Goal: Transaction & Acquisition: Purchase product/service

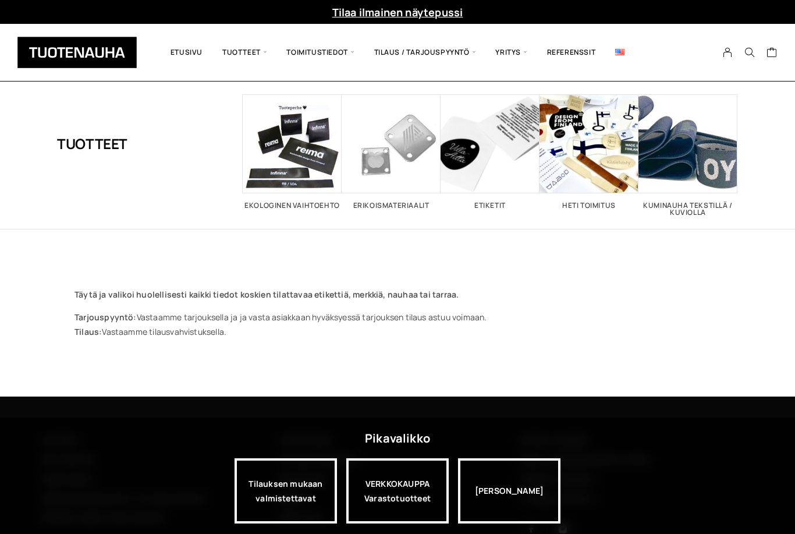
click at [309, 209] on h2 "Ekologinen vaihtoehto 5" at bounding box center [292, 205] width 99 height 7
click at [732, 150] on button "button" at bounding box center [738, 143] width 20 height 20
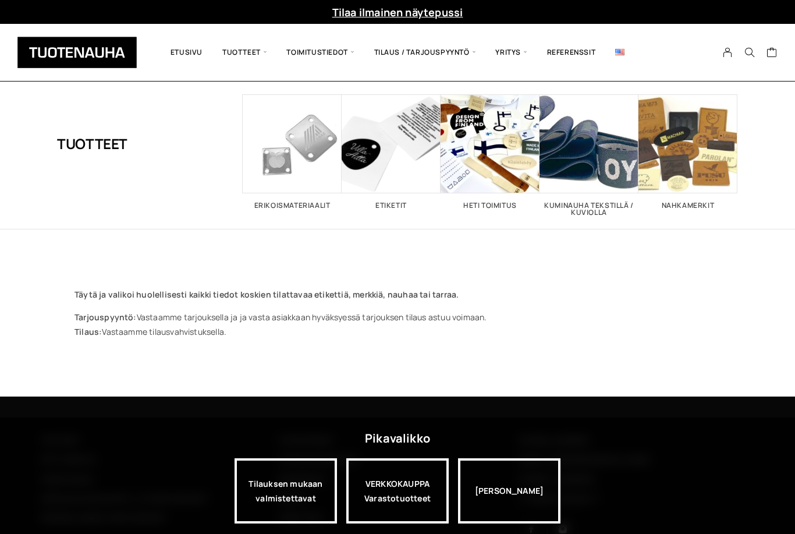
click at [700, 158] on span "Visit product category Nahkamerkit" at bounding box center [688, 143] width 99 height 99
click at [678, 158] on span "Visit product category Nahkamerkit" at bounding box center [688, 143] width 99 height 99
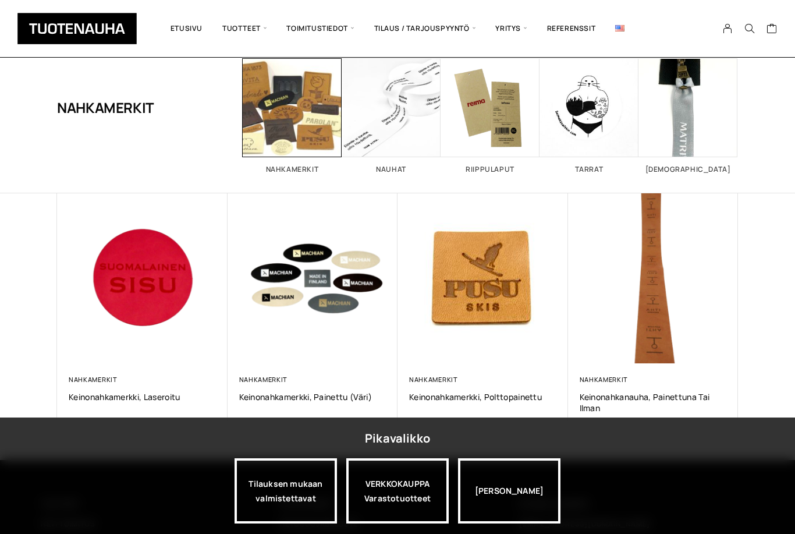
scroll to position [154, 0]
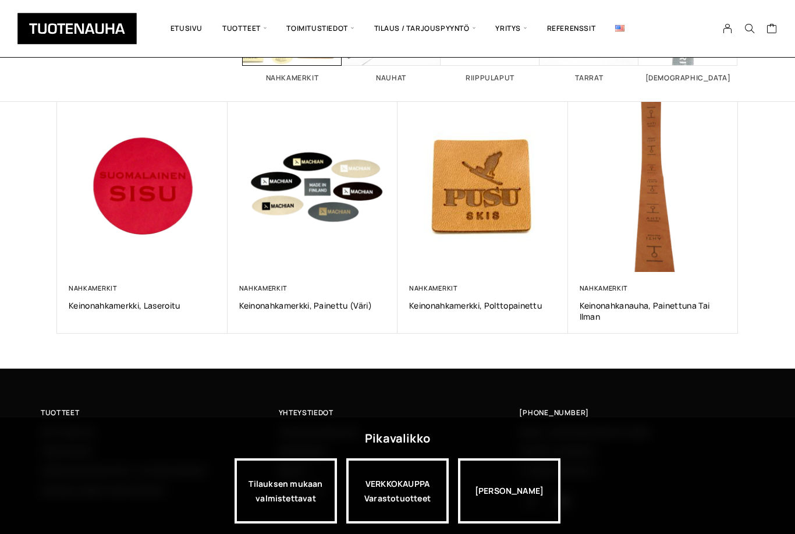
click at [154, 304] on span "Keinonahkamerkki, laseroitu" at bounding box center [142, 305] width 147 height 11
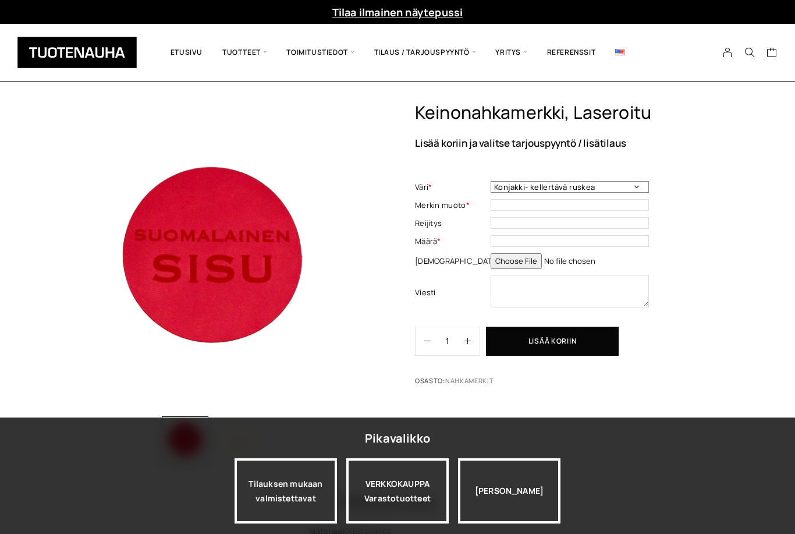
click at [649, 183] on select "Konjakki- kellertävä ruskea Punainen Kiiltävä musta Kulta Keskiruskea Tummasini…" at bounding box center [570, 187] width 158 height 12
select select "Keskiruskea"
click at [518, 205] on input "text" at bounding box center [570, 205] width 158 height 12
type input "Neliö"
click at [520, 221] on input "text" at bounding box center [570, 223] width 158 height 12
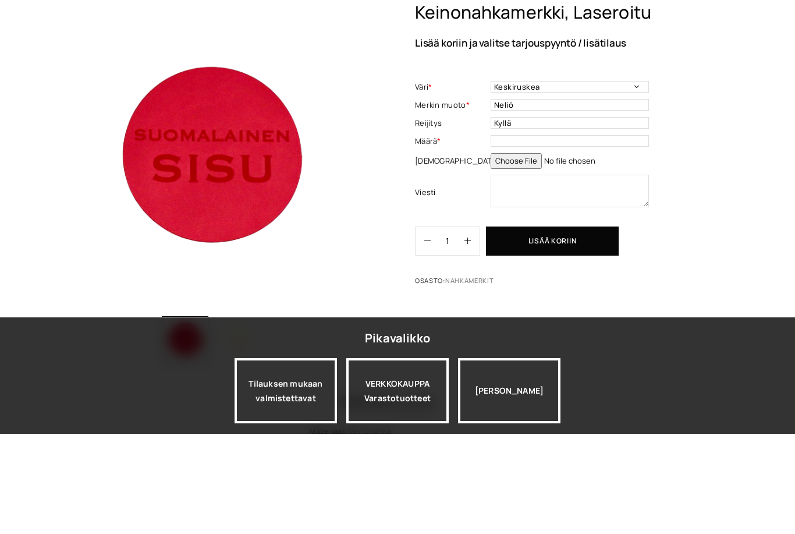
scroll to position [100, 0]
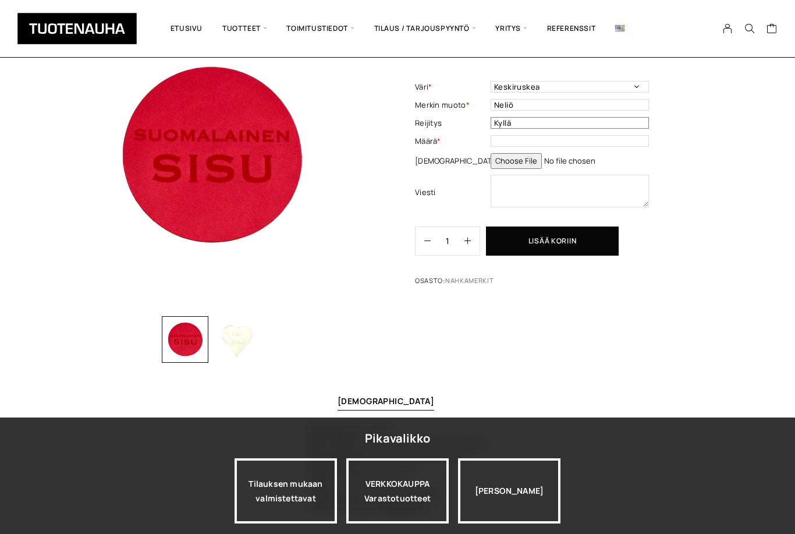
click at [518, 127] on input "Kyllä" at bounding box center [570, 123] width 158 height 12
type input "Kyllä"
click at [517, 145] on input "text" at bounding box center [570, 141] width 158 height 12
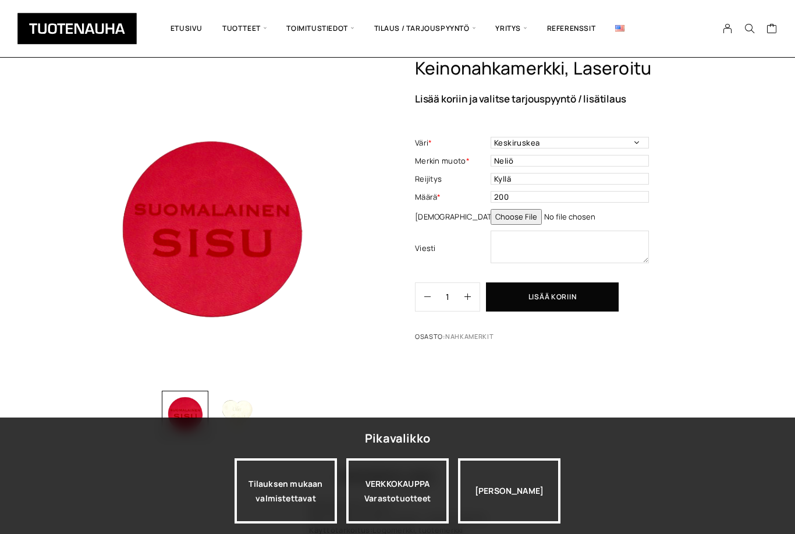
scroll to position [0, 0]
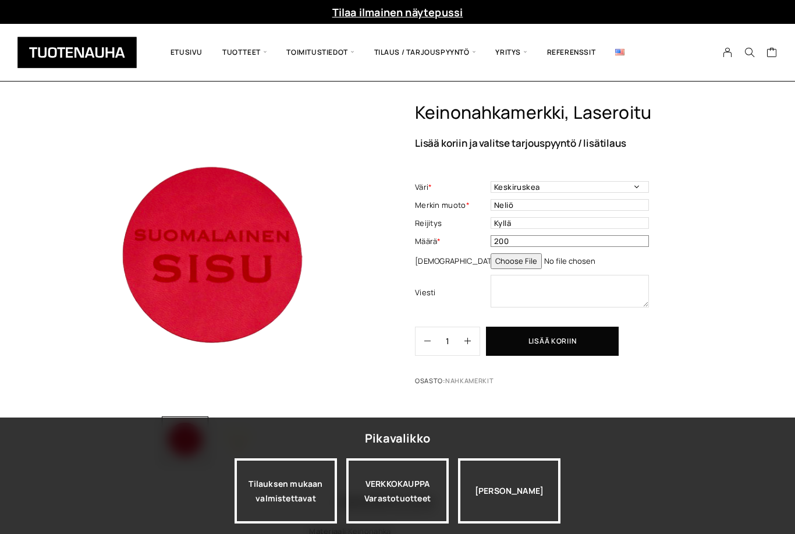
type input "200"
click at [282, 167] on link "Ekologinen vaihtoehto" at bounding box center [288, 166] width 169 height 20
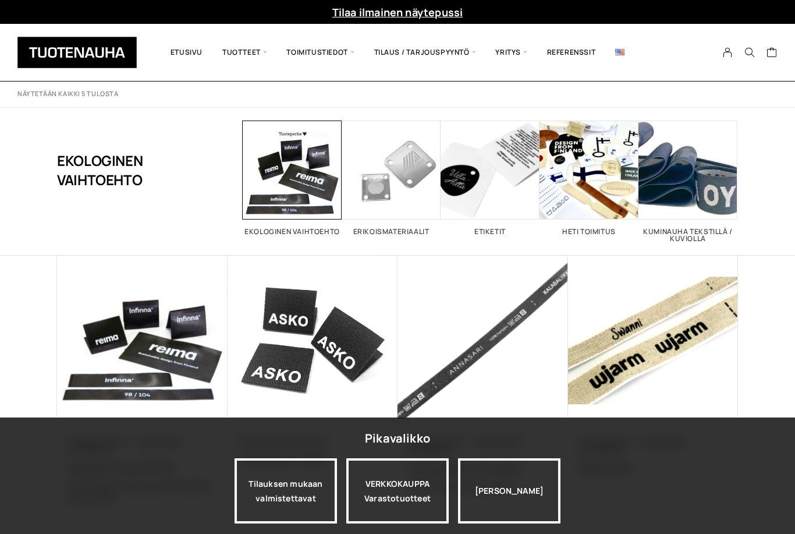
click at [189, 51] on link "Etusivu" at bounding box center [187, 53] width 52 height 40
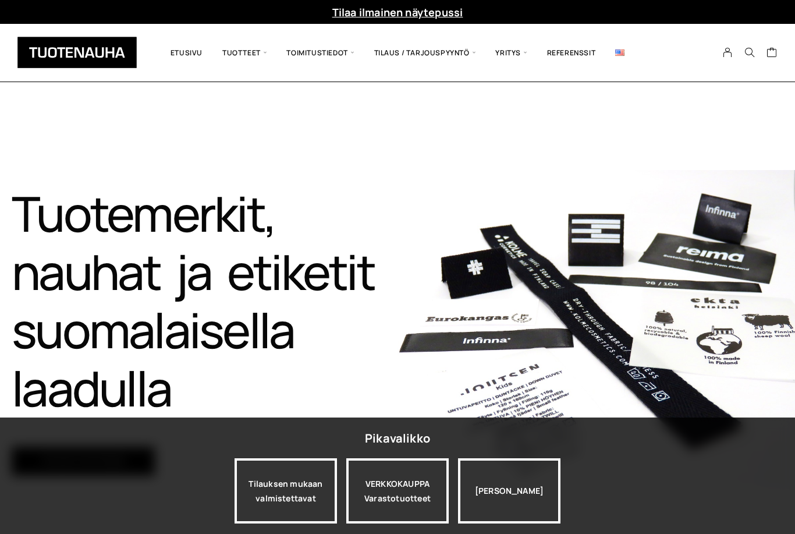
click at [247, 213] on link "Nahkamerkit" at bounding box center [288, 207] width 169 height 20
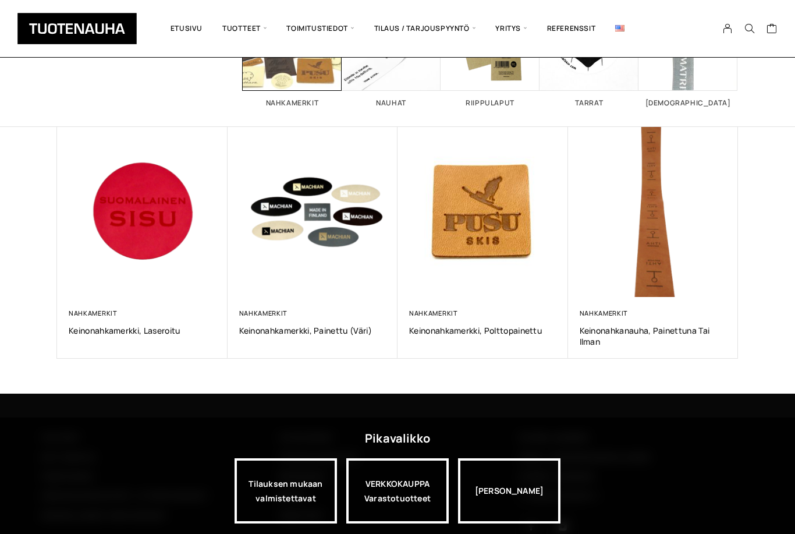
scroll to position [154, 0]
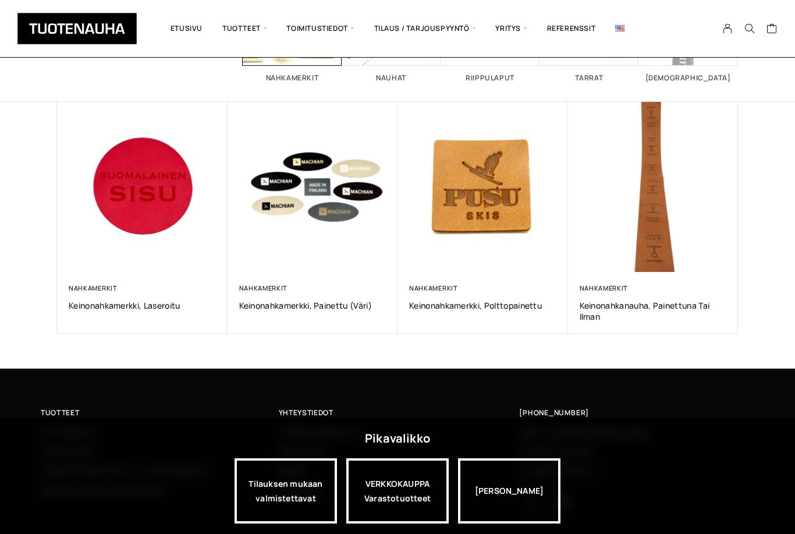
click at [181, 270] on img at bounding box center [142, 187] width 171 height 171
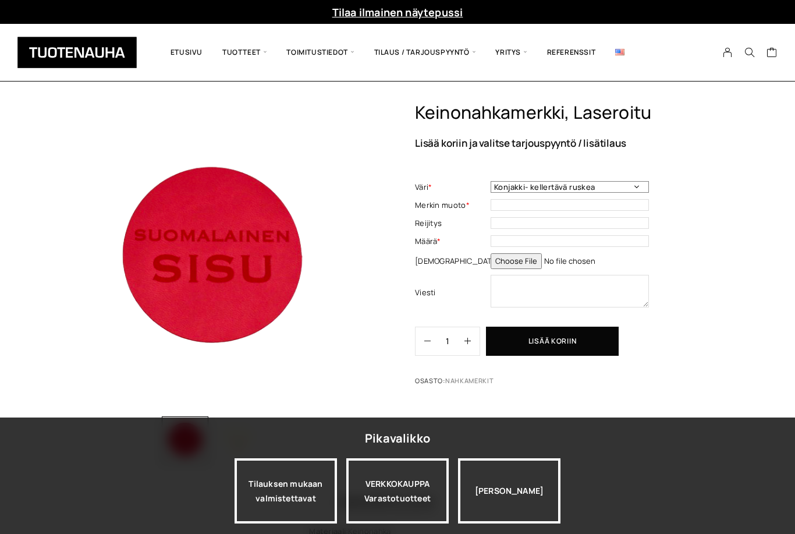
click at [649, 184] on select "Konjakki- kellertävä ruskea Punainen Kiiltävä musta Kulta Keskiruskea Tummasini…" at bounding box center [570, 187] width 158 height 12
click at [649, 191] on select "Konjakki- kellertävä ruskea Punainen Kiiltävä musta Kulta Keskiruskea Tummasini…" at bounding box center [570, 187] width 158 height 12
select select "Konjakki- kellertävä ruskea"
click at [538, 201] on input "text" at bounding box center [570, 205] width 158 height 12
type input "Neliö"
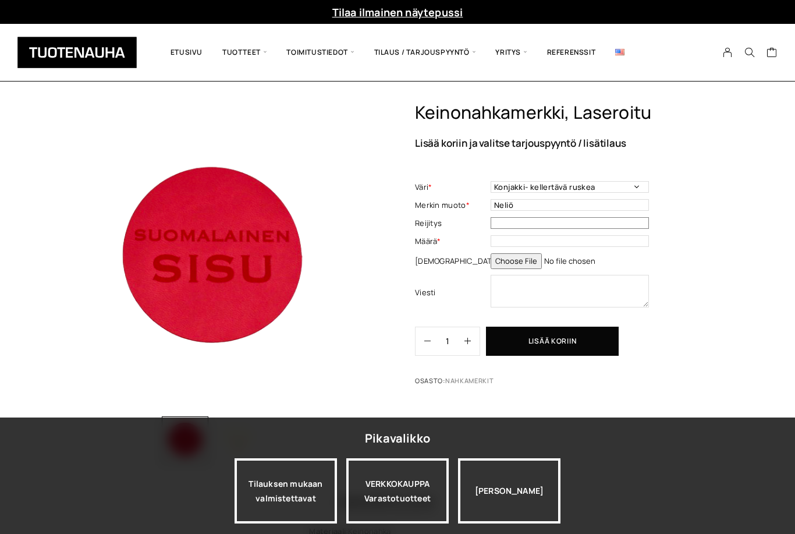
click at [522, 228] on input "text" at bounding box center [570, 223] width 158 height 12
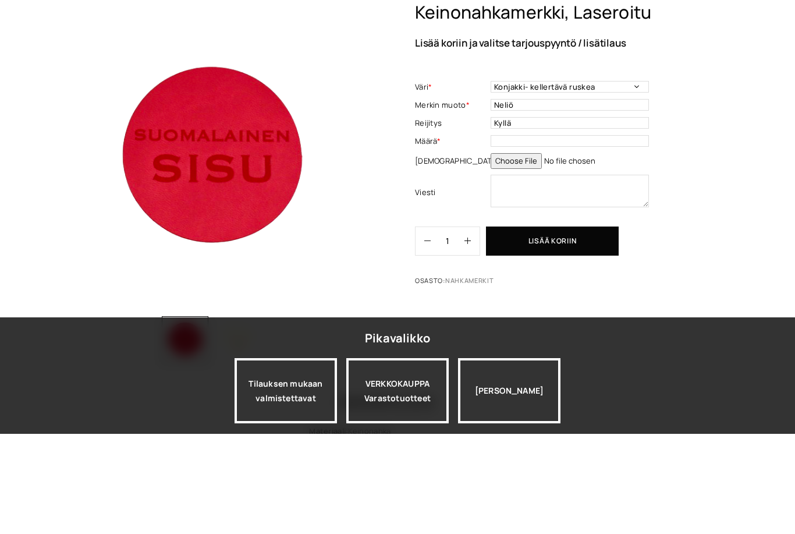
scroll to position [100, 0]
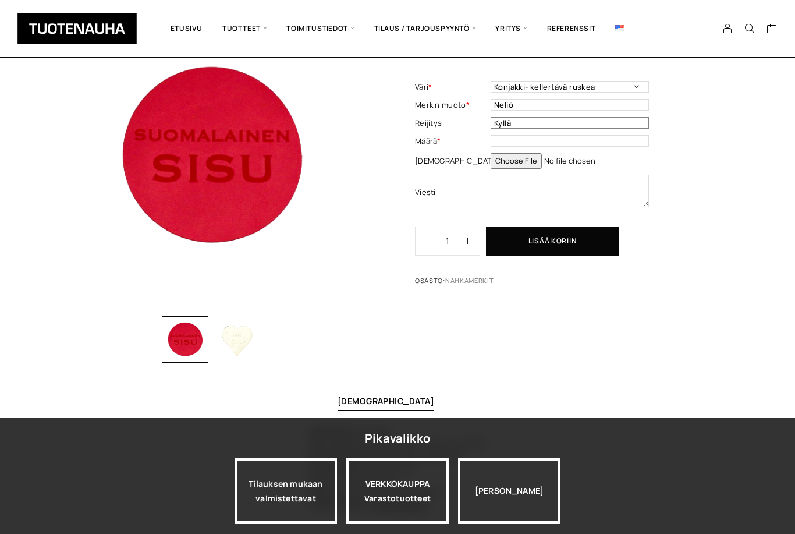
type input "Kyllä"
click at [531, 135] on input "text" at bounding box center [570, 141] width 158 height 12
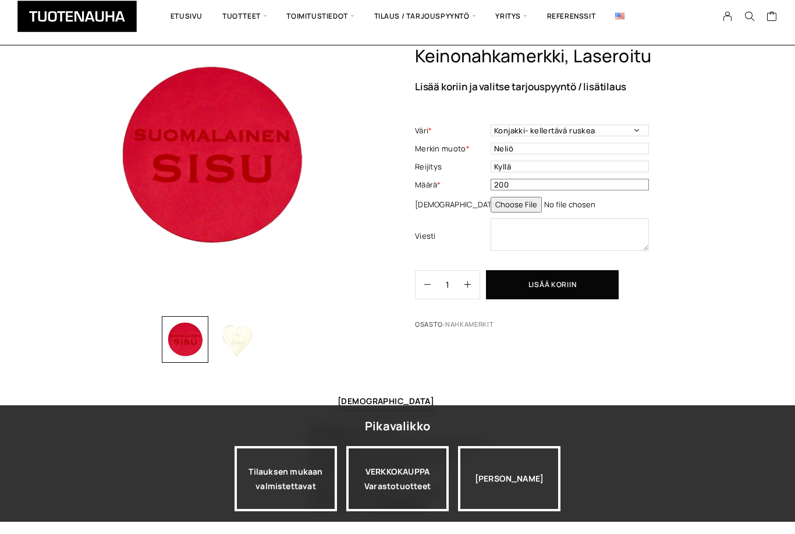
type input "200"
click at [541, 209] on input "file" at bounding box center [570, 217] width 158 height 16
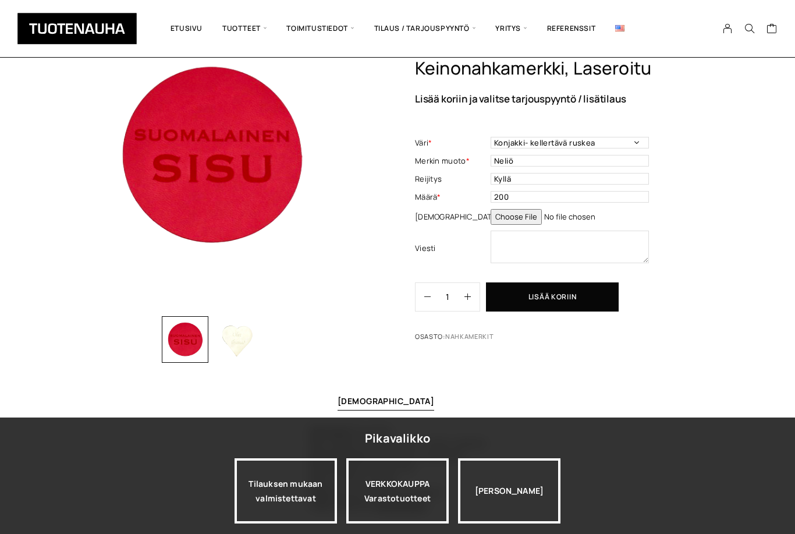
click at [541, 298] on button "Lisää koriin" at bounding box center [552, 296] width 133 height 29
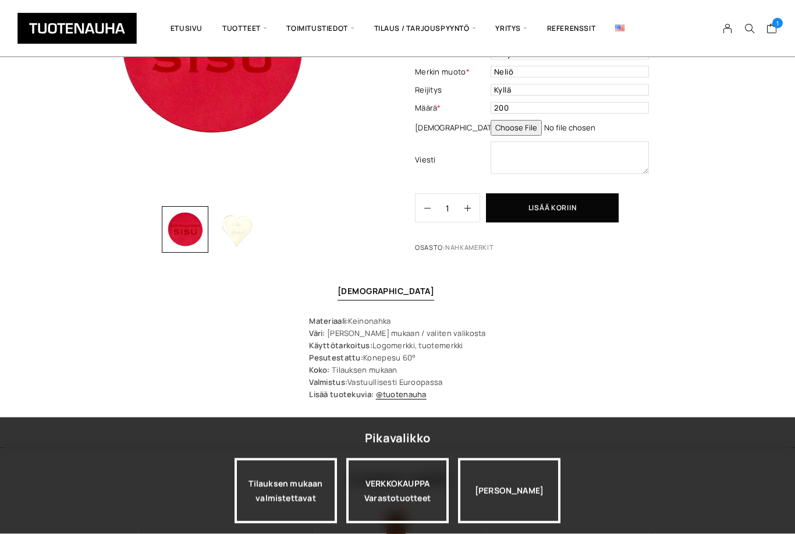
scroll to position [0, 0]
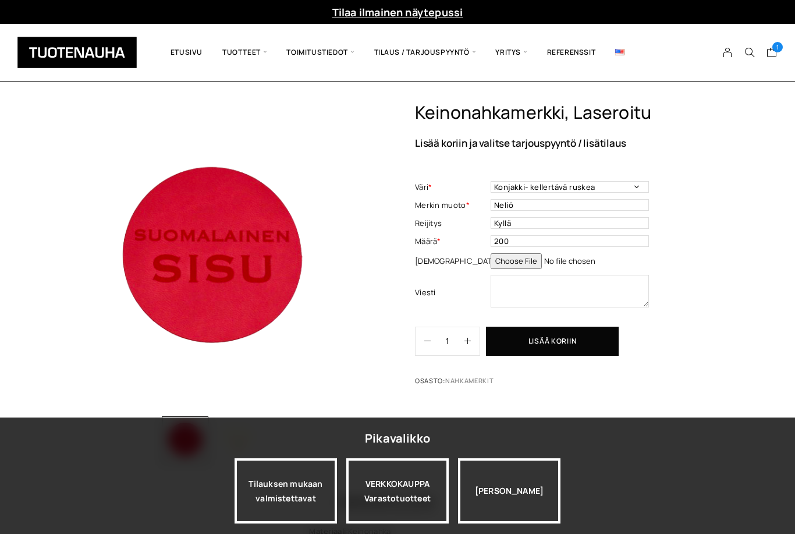
click at [785, 42] on div "Etusivu Tuotteet Kaikki Etiketit Nauhat Ekologinen vaihtoehto Tarrat Nahkamerki…" at bounding box center [397, 53] width 795 height 58
click at [675, 318] on div "Keinonahkamerkki, laseroitu Lisää koriin ja valitse tarjouspyyntö / lisätilaus …" at bounding box center [576, 246] width 323 height 289
